Goal: Information Seeking & Learning: Learn about a topic

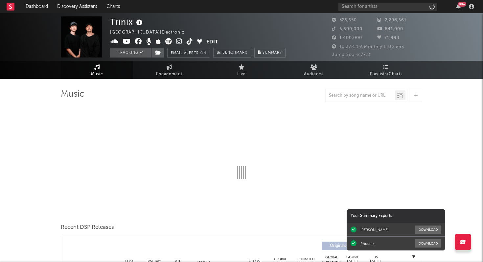
select select "6m"
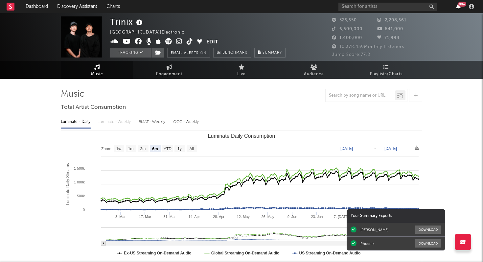
click at [460, 7] on icon "button" at bounding box center [458, 6] width 5 height 5
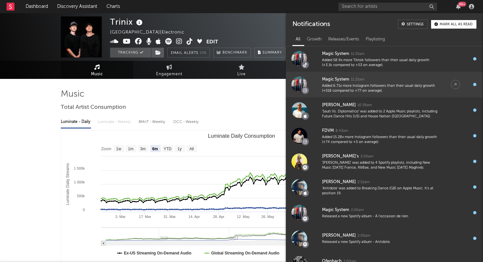
scroll to position [66, 0]
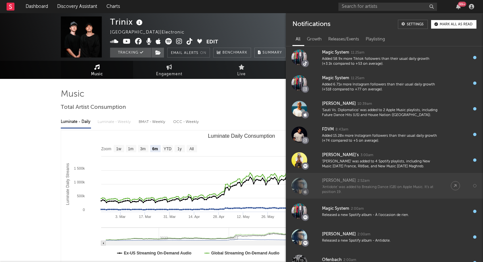
click at [336, 184] on div "[PERSON_NAME] 2:52am" at bounding box center [380, 181] width 116 height 8
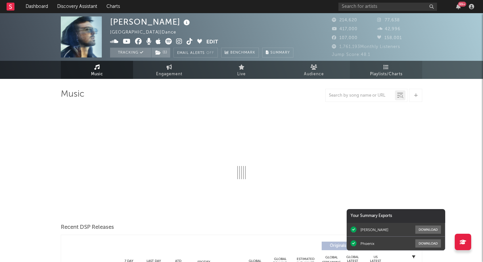
select select "6m"
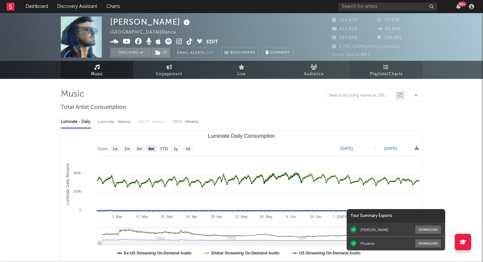
click at [390, 67] on link "Playlists/Charts" at bounding box center [386, 70] width 72 height 18
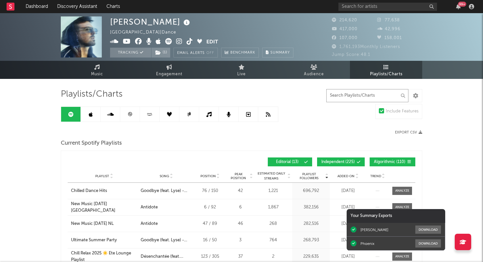
click at [341, 98] on input "text" at bounding box center [367, 95] width 82 height 13
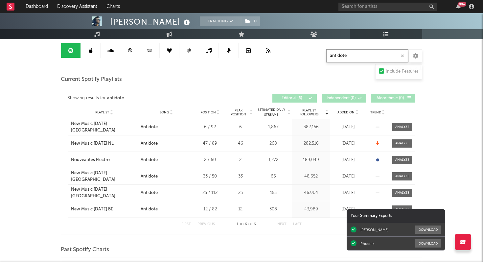
scroll to position [66, 0]
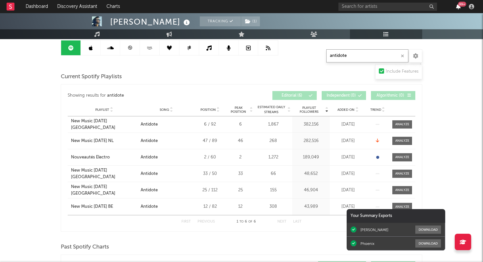
click at [459, 7] on icon "button" at bounding box center [458, 6] width 5 height 5
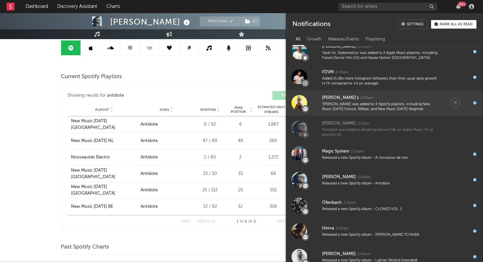
scroll to position [0, 0]
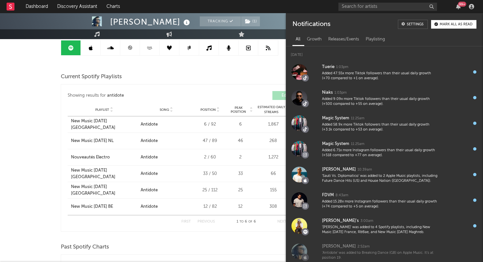
type input "antidote"
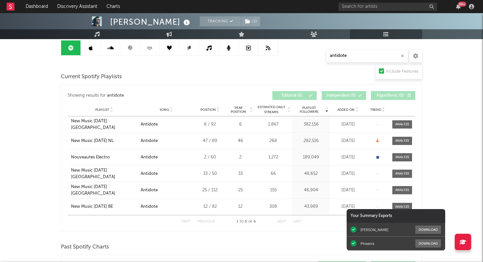
click at [34, 168] on div "[PERSON_NAME] Tracking ( 1 ) [GEOGRAPHIC_DATA] | Dance Edit Tracking ( 1 ) Emai…" at bounding box center [241, 247] width 483 height 601
click at [134, 49] on link at bounding box center [130, 47] width 20 height 15
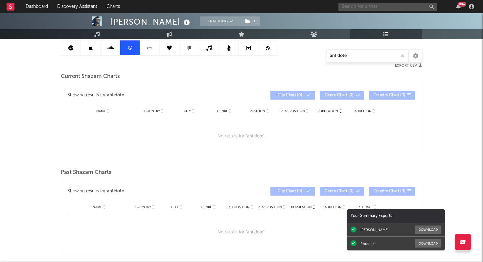
click at [407, 5] on input "text" at bounding box center [387, 7] width 99 height 8
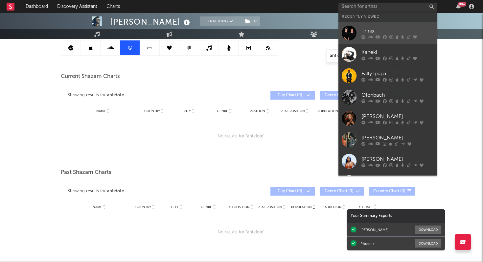
click at [383, 39] on link "Trinix" at bounding box center [387, 32] width 99 height 21
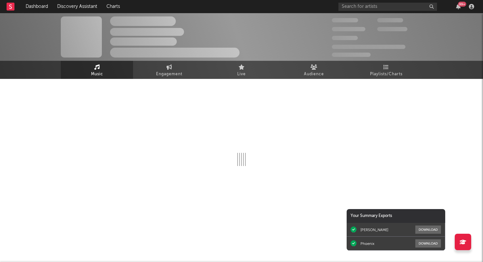
select select "6m"
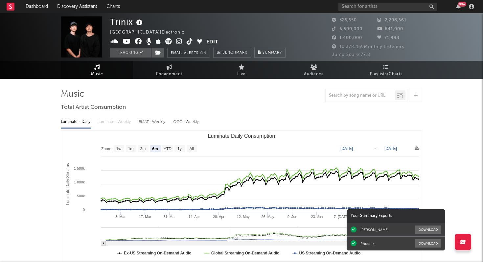
select select "6m"
click at [459, 7] on icon "button" at bounding box center [458, 6] width 5 height 5
click at [388, 73] on span "Playlists/Charts" at bounding box center [386, 74] width 33 height 8
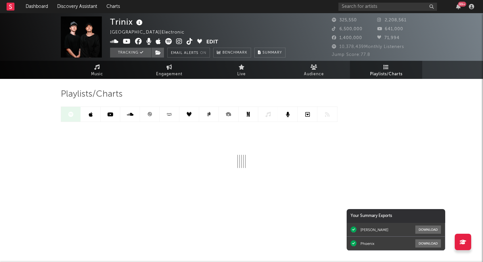
click at [148, 115] on icon at bounding box center [149, 114] width 5 height 5
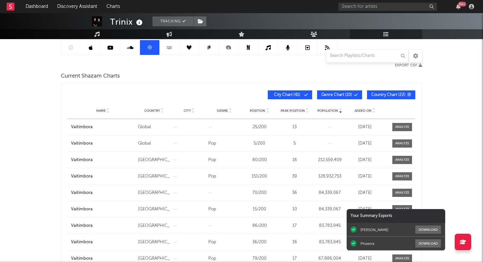
scroll to position [74, 0]
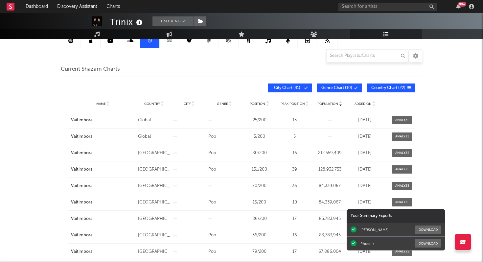
click at [363, 101] on div "Added On" at bounding box center [365, 103] width 32 height 5
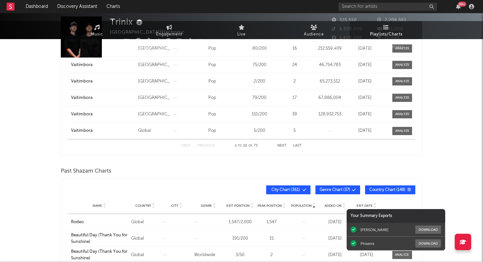
scroll to position [0, 0]
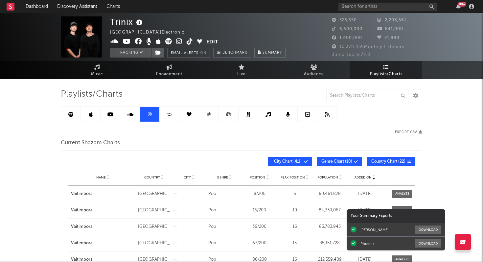
click at [71, 115] on icon at bounding box center [70, 114] width 5 height 5
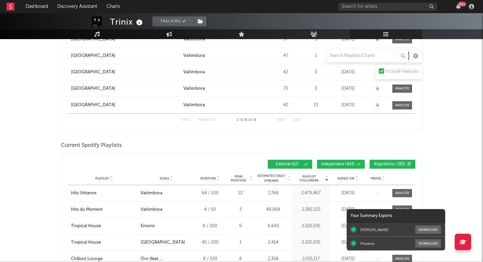
scroll to position [445, 0]
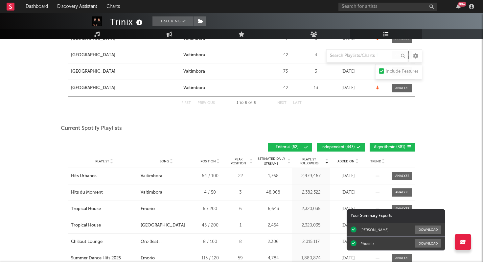
click at [343, 163] on span "Added On" at bounding box center [345, 161] width 17 height 4
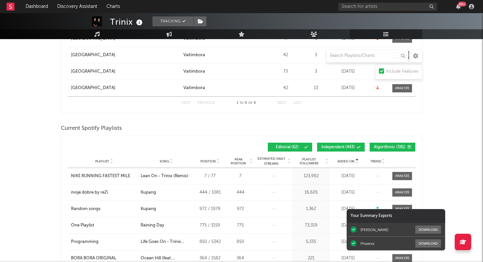
click at [343, 163] on span "Added On" at bounding box center [345, 161] width 17 height 4
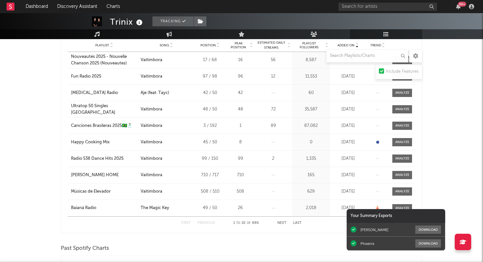
scroll to position [581, 0]
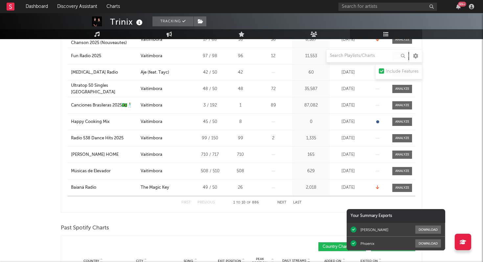
click at [279, 203] on button "Next" at bounding box center [281, 203] width 9 height 4
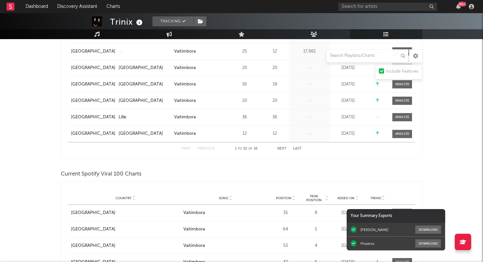
scroll to position [190, 0]
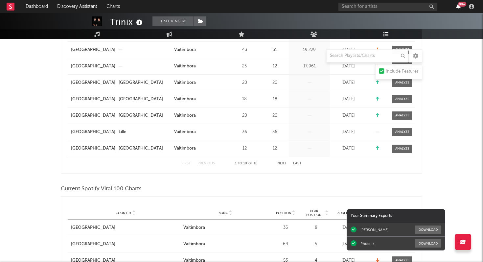
click at [456, 6] on icon "button" at bounding box center [458, 6] width 5 height 5
